Goal: Information Seeking & Learning: Learn about a topic

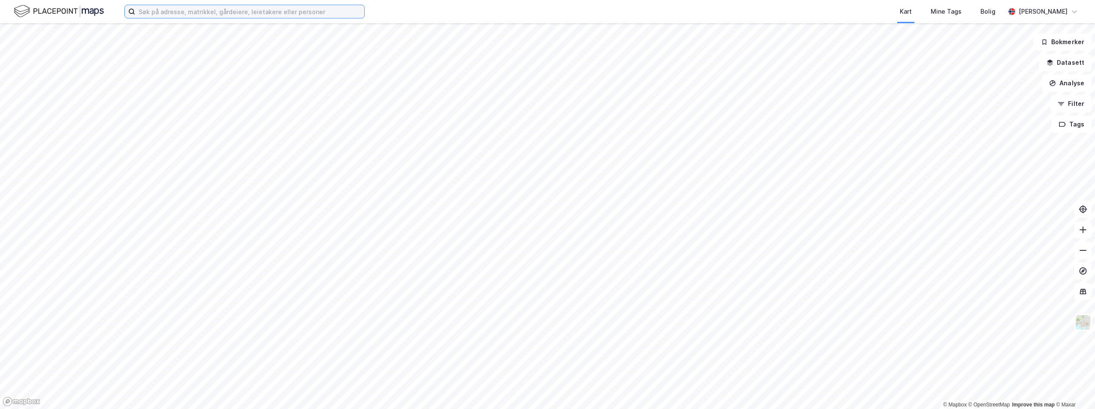
click at [319, 15] on input at bounding box center [249, 11] width 229 height 13
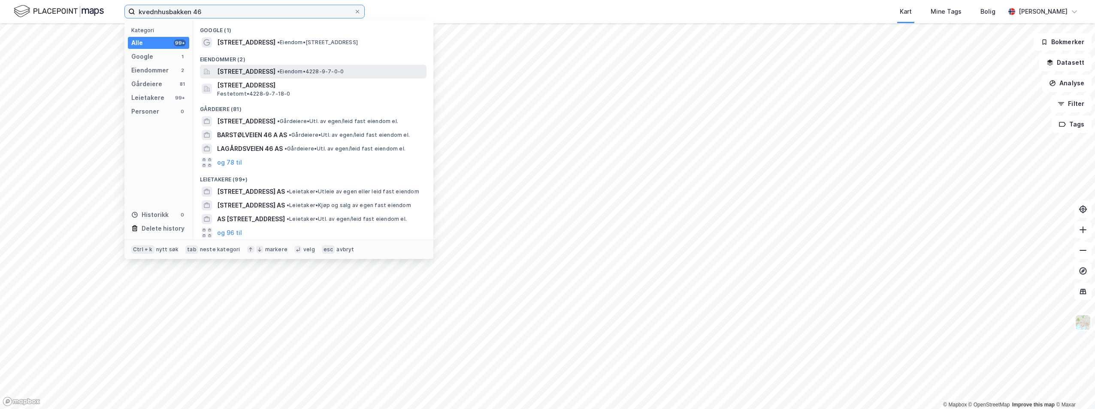
type input "kvednhusbakken 46"
click at [255, 70] on span "[STREET_ADDRESS]" at bounding box center [246, 71] width 58 height 10
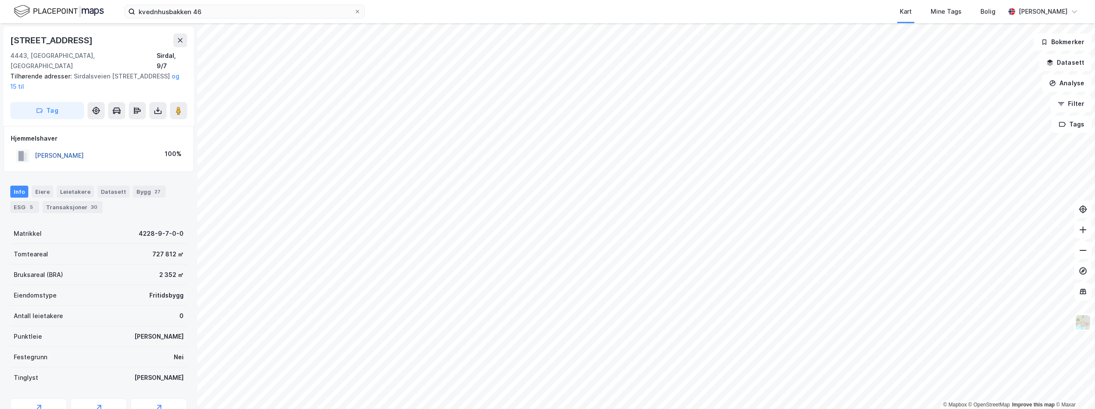
click at [0, 0] on button "[PERSON_NAME]" at bounding box center [0, 0] width 0 height 0
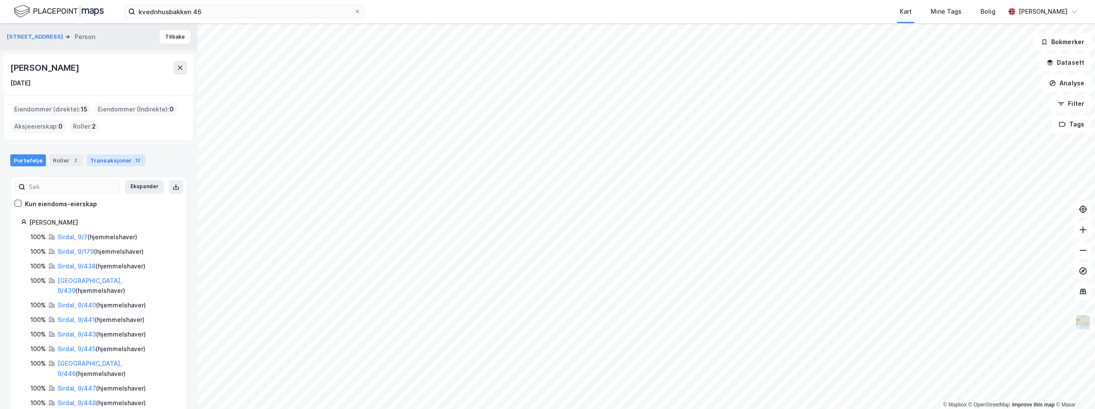
click at [122, 158] on div "Transaksjoner 12" at bounding box center [116, 160] width 59 height 12
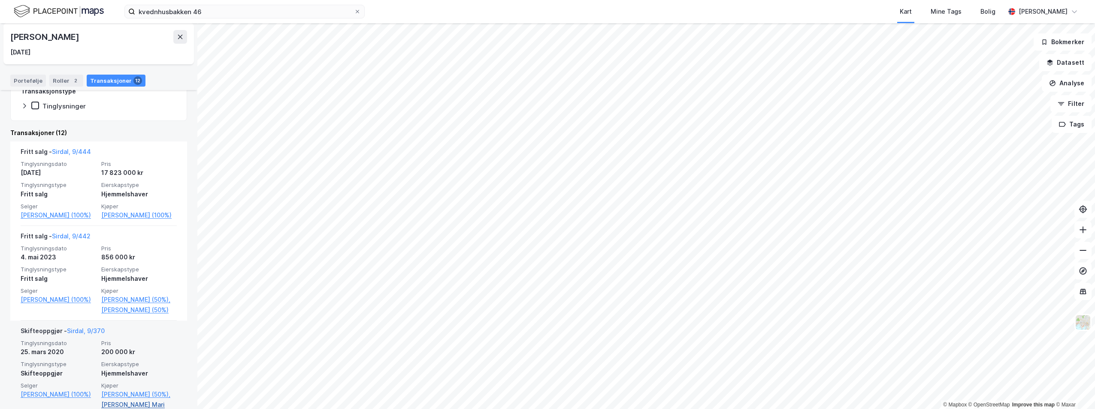
scroll to position [129, 0]
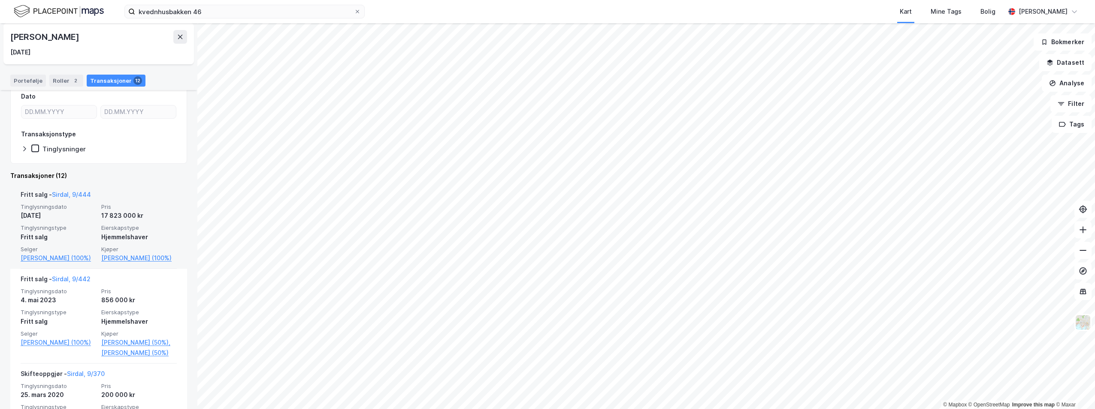
drag, startPoint x: 69, startPoint y: 206, endPoint x: 73, endPoint y: 199, distance: 8.5
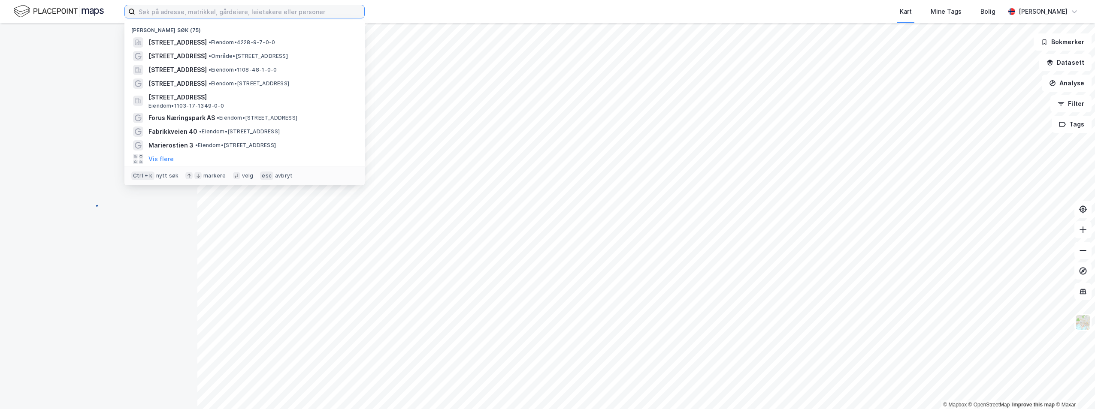
click at [215, 9] on input at bounding box center [249, 11] width 229 height 13
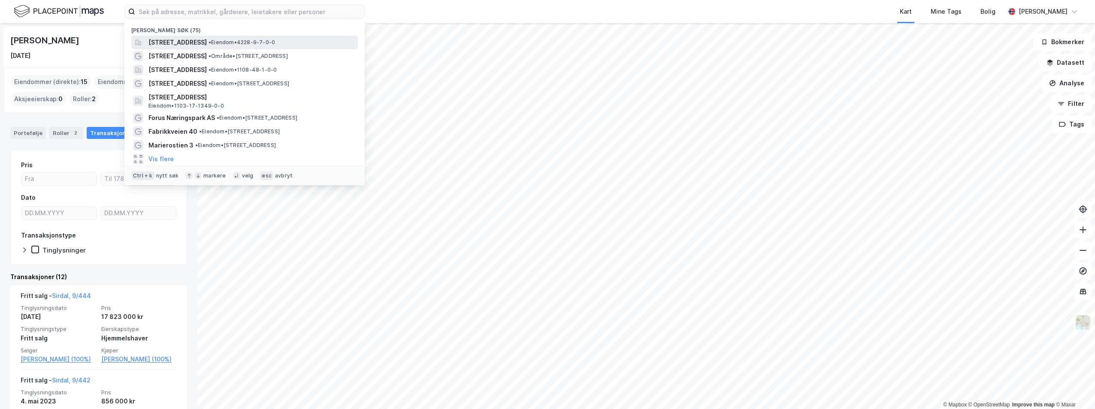
click at [185, 39] on span "[STREET_ADDRESS]" at bounding box center [177, 42] width 58 height 10
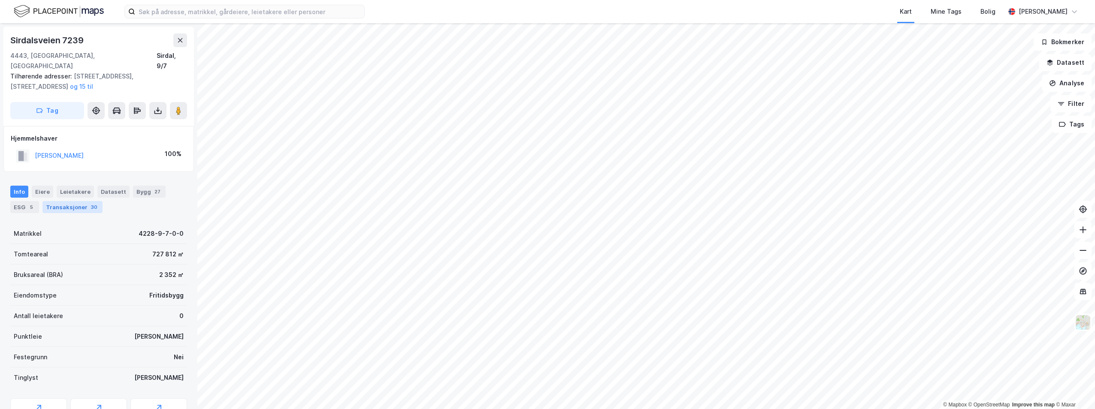
click at [70, 201] on div "Transaksjoner 30" at bounding box center [72, 207] width 60 height 12
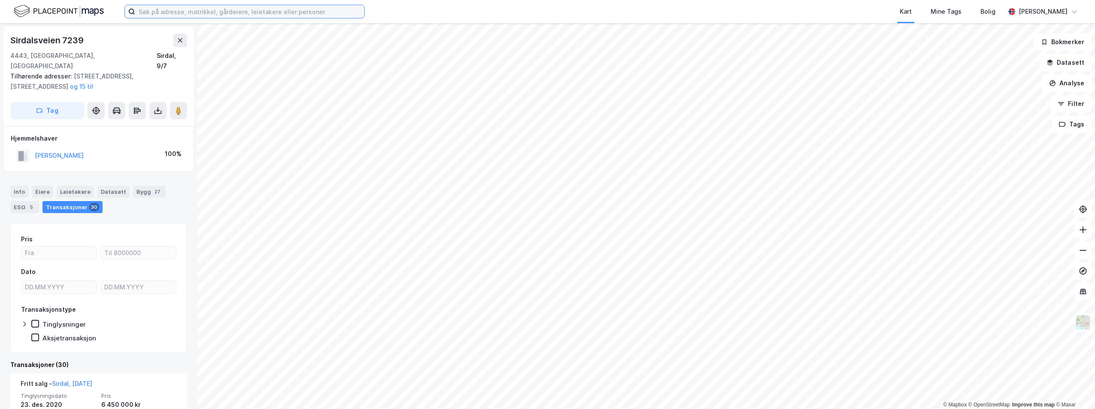
click at [192, 13] on input at bounding box center [249, 11] width 229 height 13
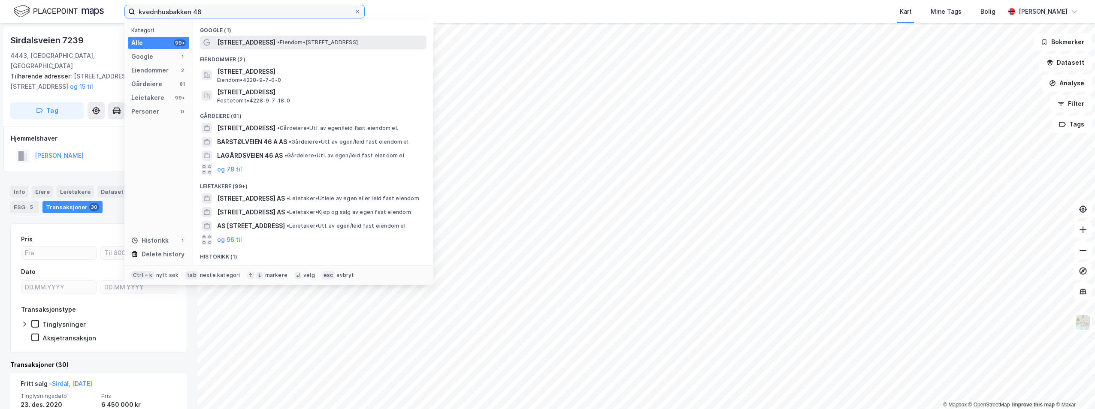
type input "kvednhusbakken 46"
click at [254, 43] on span "[STREET_ADDRESS]" at bounding box center [246, 42] width 58 height 10
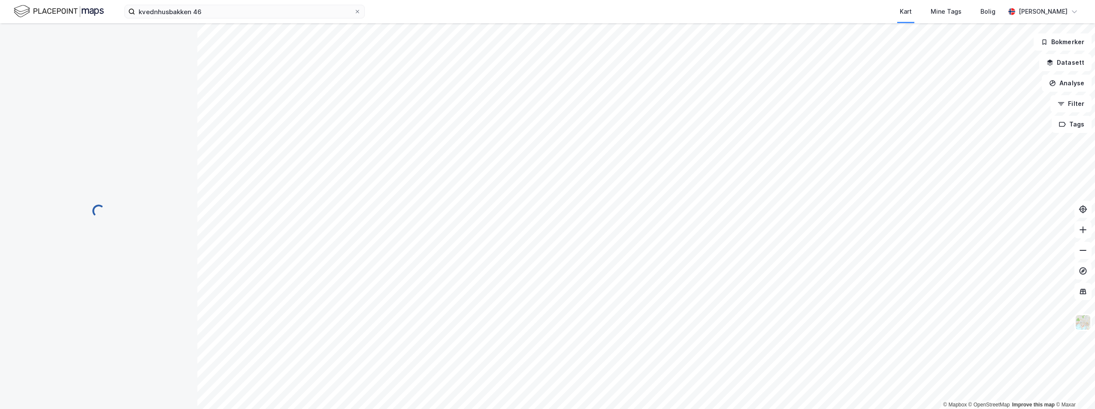
scroll to position [3, 0]
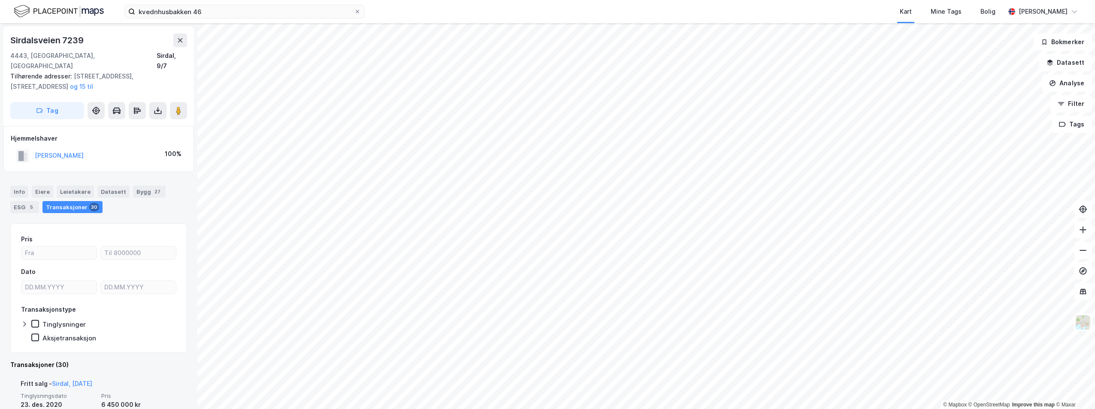
scroll to position [129, 0]
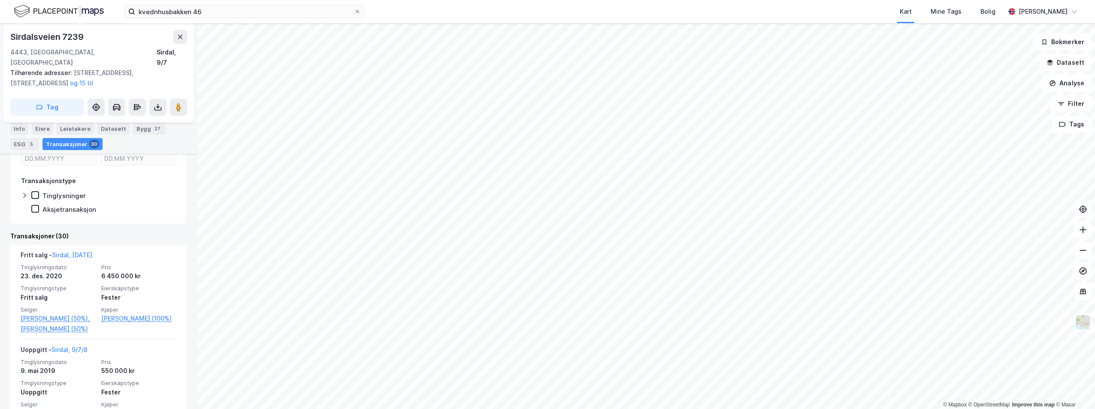
click at [625, 409] on html "kvednhusbakken 46 Kart Mine Tags Bolig Tommy Madland © Mapbox © OpenStreetMap I…" at bounding box center [547, 204] width 1095 height 409
click at [430, 0] on html "kvednhusbakken 46 Kart Mine Tags Bolig Tommy Madland © Mapbox © OpenStreetMap I…" at bounding box center [547, 204] width 1095 height 409
click at [153, 133] on div "27" at bounding box center [157, 128] width 9 height 9
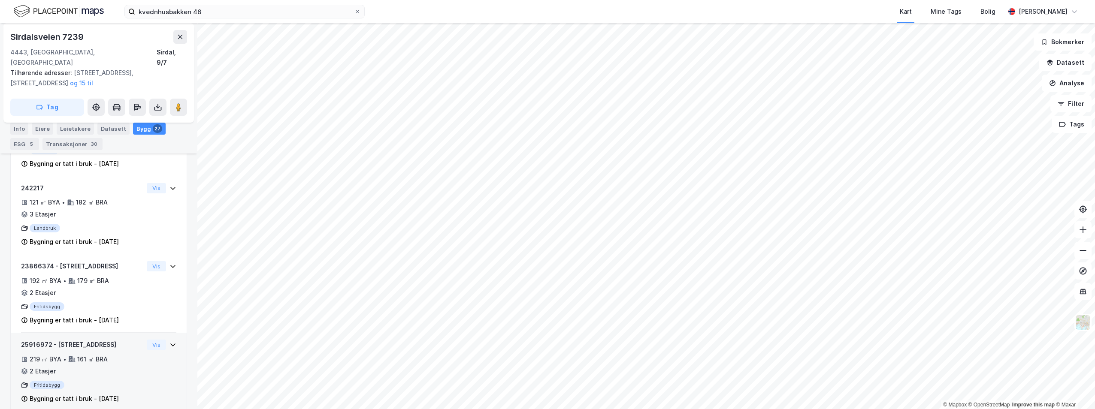
scroll to position [429, 0]
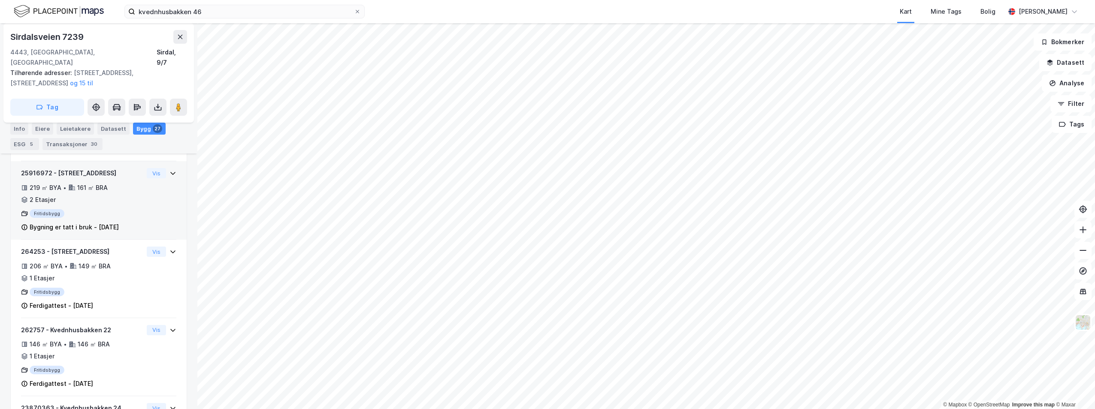
click at [117, 185] on div "219 ㎡ BYA • 161 ㎡ BRA • 2 Etasjer" at bounding box center [82, 194] width 122 height 22
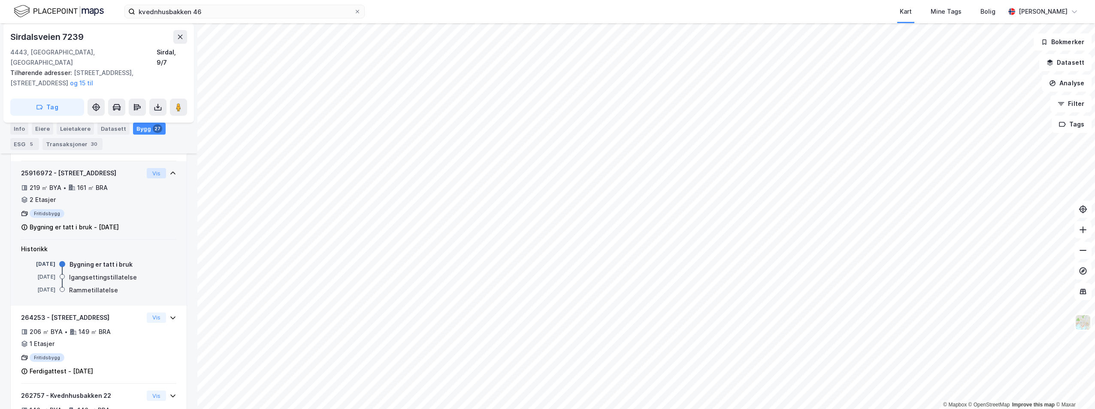
click at [154, 168] on button "Vis" at bounding box center [156, 173] width 19 height 10
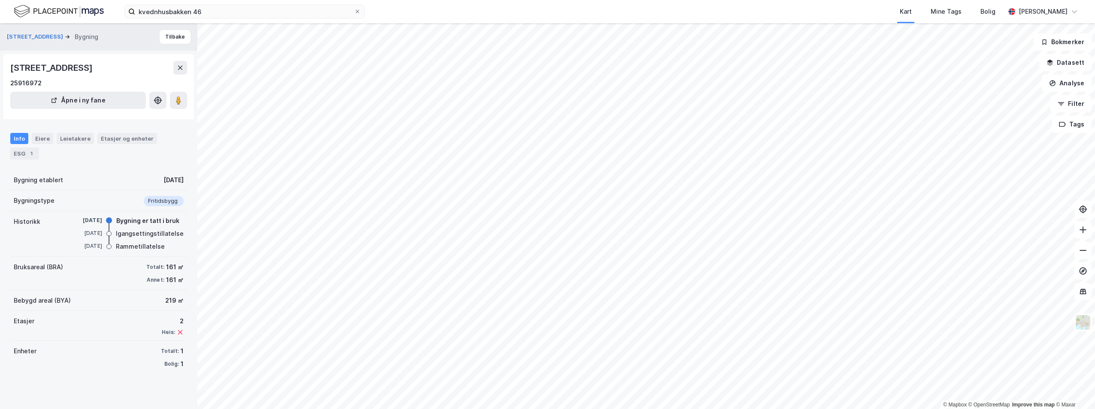
click at [683, 18] on div "kvednhusbakken 46 Kart Mine Tags Bolig Tommy Madland © Mapbox © OpenStreetMap I…" at bounding box center [547, 204] width 1095 height 409
click at [628, 409] on html "kvednhusbakken 46 Kart Mine Tags Bolig Tommy Madland © Mapbox © OpenStreetMap I…" at bounding box center [547, 204] width 1095 height 409
click at [46, 137] on div "Eiere" at bounding box center [42, 138] width 21 height 11
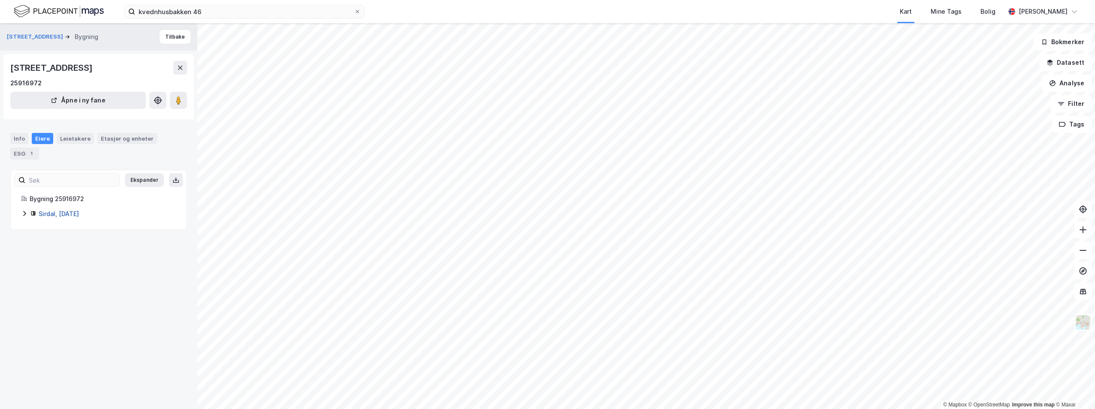
click at [64, 212] on link "Sirdal, 9/7/18" at bounding box center [59, 213] width 40 height 7
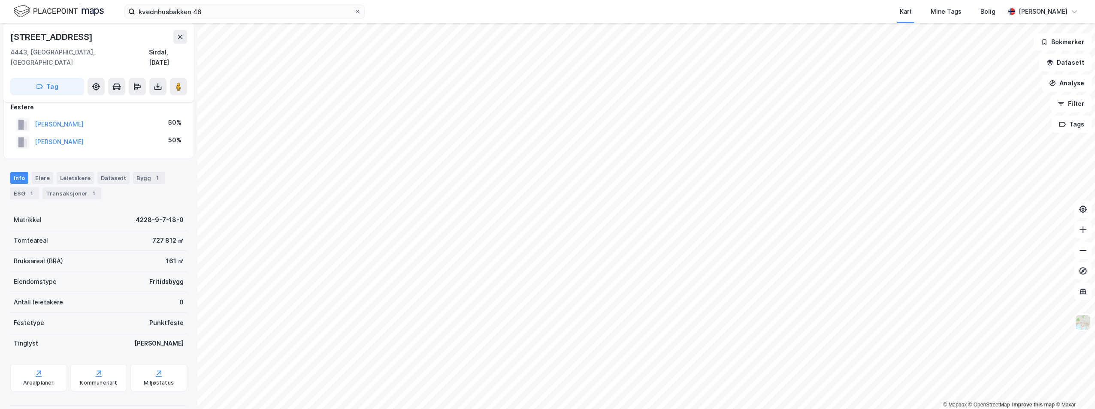
scroll to position [10, 0]
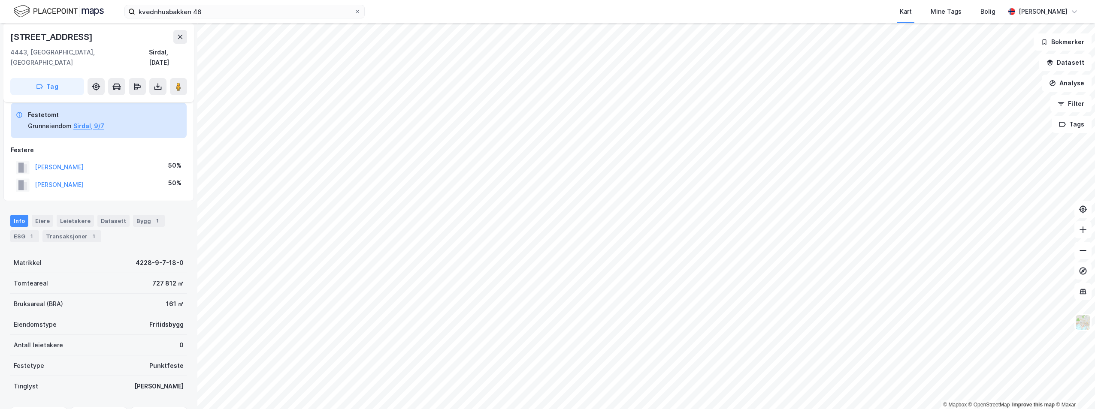
click at [137, 176] on div "JOHANNESEN PÅL GUNNAR 50%" at bounding box center [99, 185] width 176 height 18
click at [0, 0] on button "JOHANNESEN PÅL GUNNAR" at bounding box center [0, 0] width 0 height 0
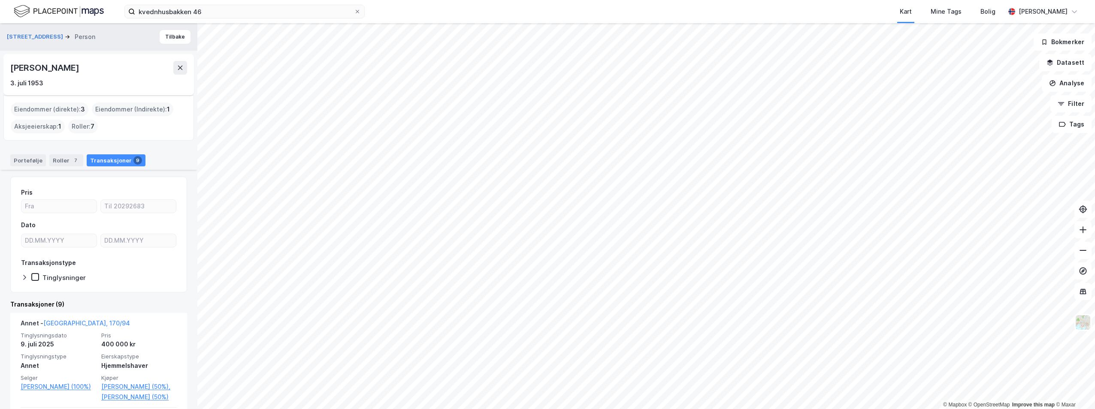
scroll to position [172, 0]
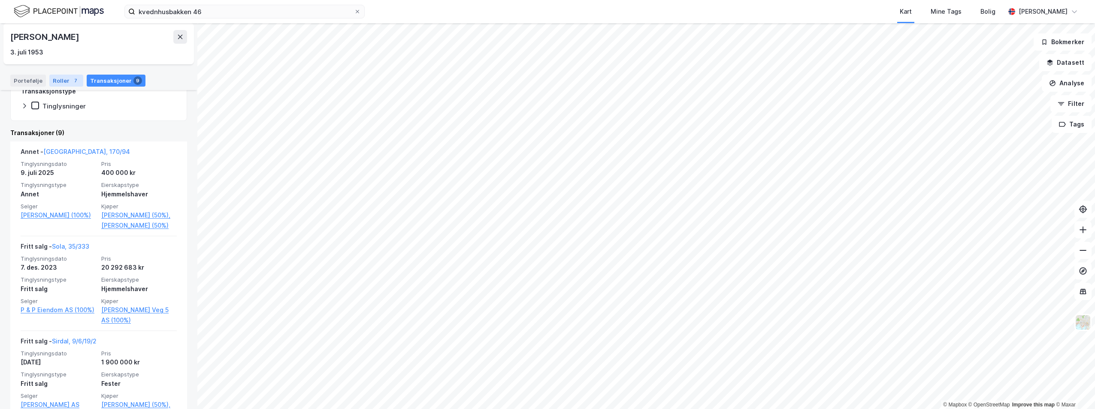
click at [65, 81] on div "Roller 7" at bounding box center [66, 81] width 34 height 12
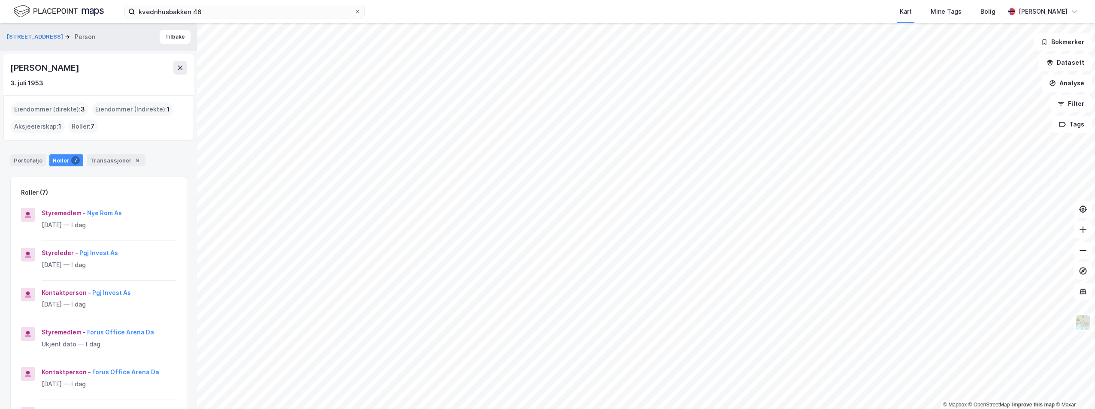
click at [79, 130] on div "Roller : 7" at bounding box center [83, 127] width 30 height 14
click at [81, 123] on div "Roller : 7" at bounding box center [83, 127] width 30 height 14
click at [26, 124] on div "Aksjeeierskap : 1" at bounding box center [38, 127] width 54 height 14
click at [37, 107] on div "Eiendommer (direkte) : 3" at bounding box center [50, 110] width 78 height 14
click at [118, 115] on div "Eiendommer (Indirekte) : 1" at bounding box center [133, 110] width 82 height 14
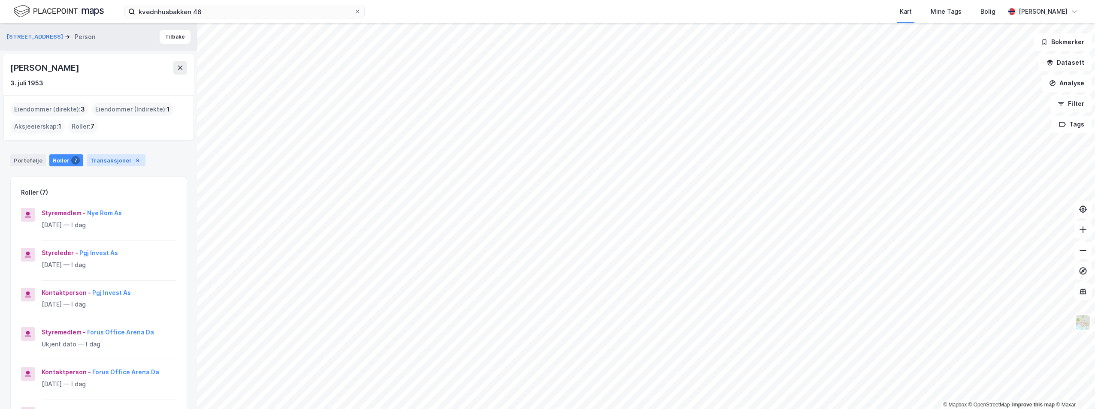
click at [108, 166] on div "Transaksjoner 9" at bounding box center [116, 160] width 59 height 12
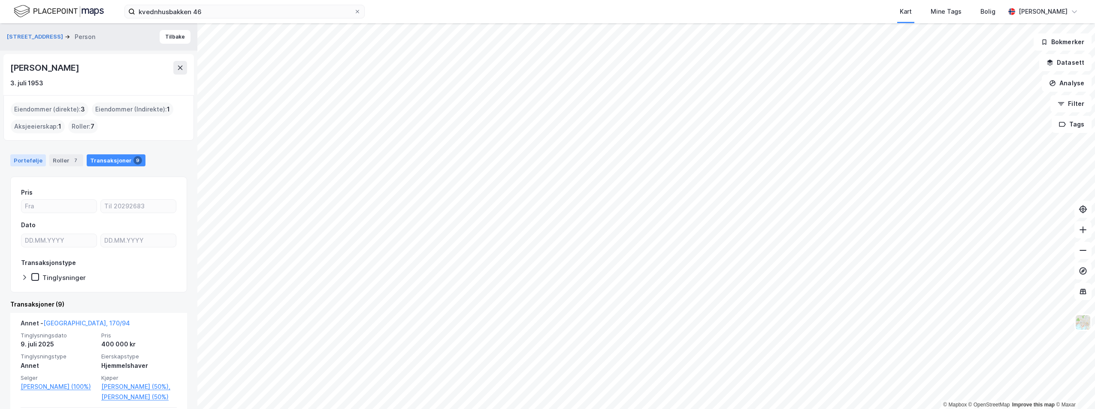
click at [17, 157] on div "Portefølje" at bounding box center [28, 160] width 36 height 12
